Goal: Navigation & Orientation: Find specific page/section

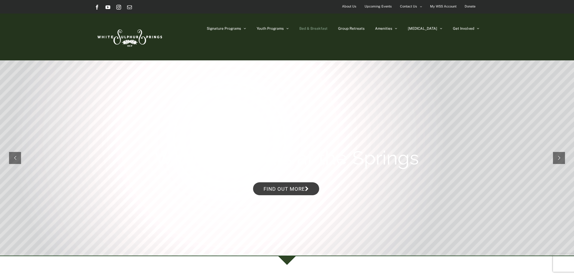
click at [328, 29] on span "Bed & Breakfast" at bounding box center [313, 29] width 28 height 4
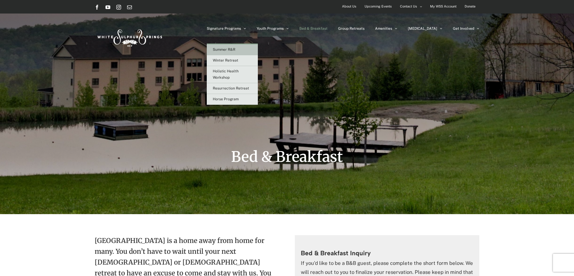
click at [254, 47] on link "Summer R&R" at bounding box center [232, 49] width 51 height 11
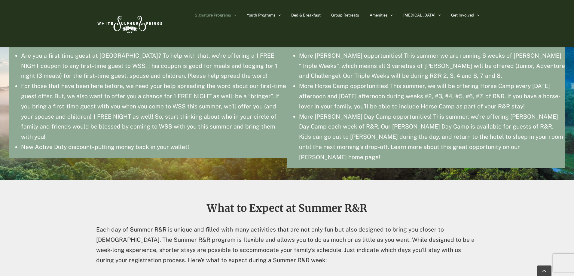
scroll to position [1002, 0]
